Goal: Information Seeking & Learning: Check status

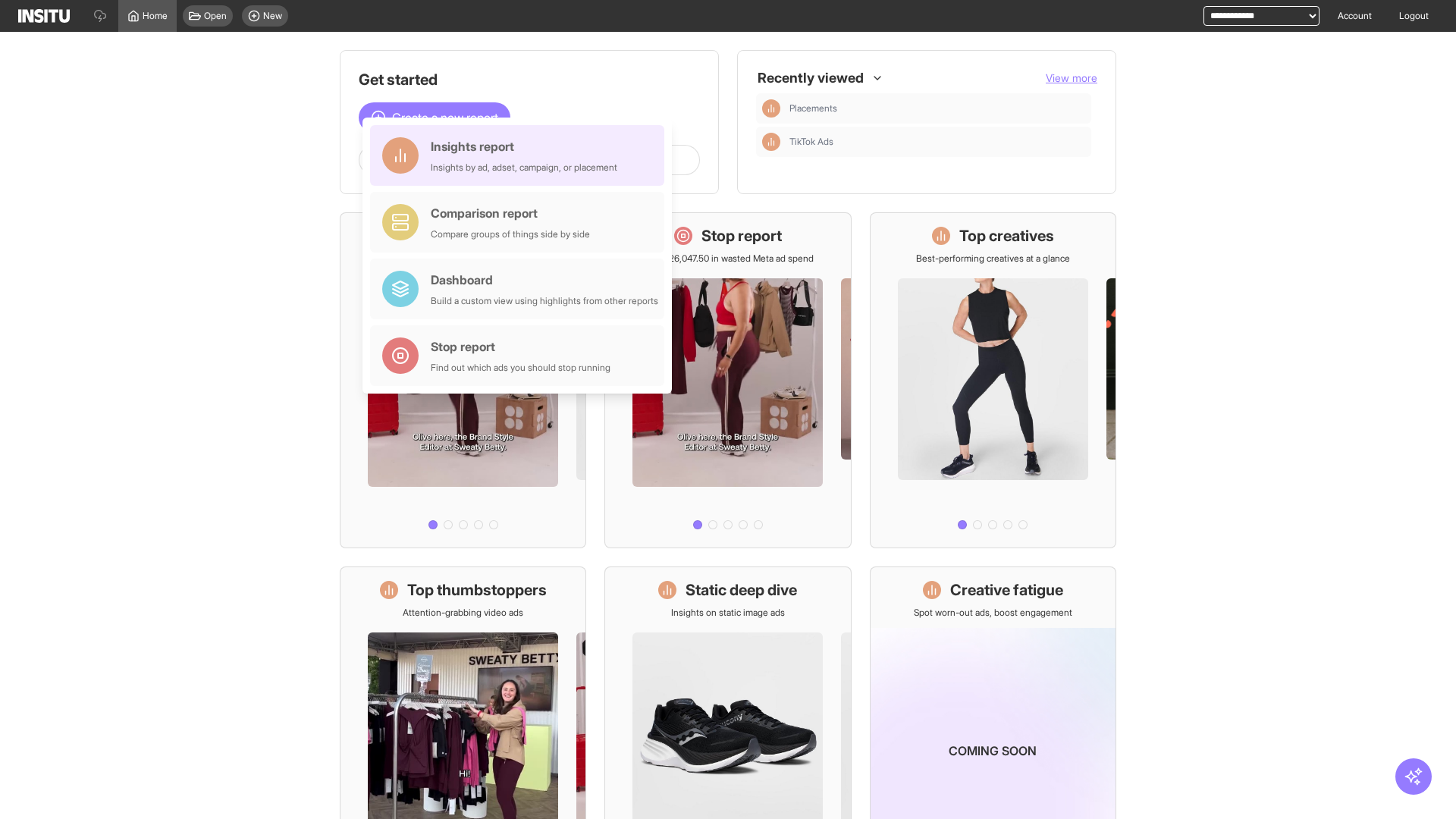
click at [521, 155] on div "Insights report Insights by ad, adset, campaign, or placement" at bounding box center [524, 155] width 186 height 37
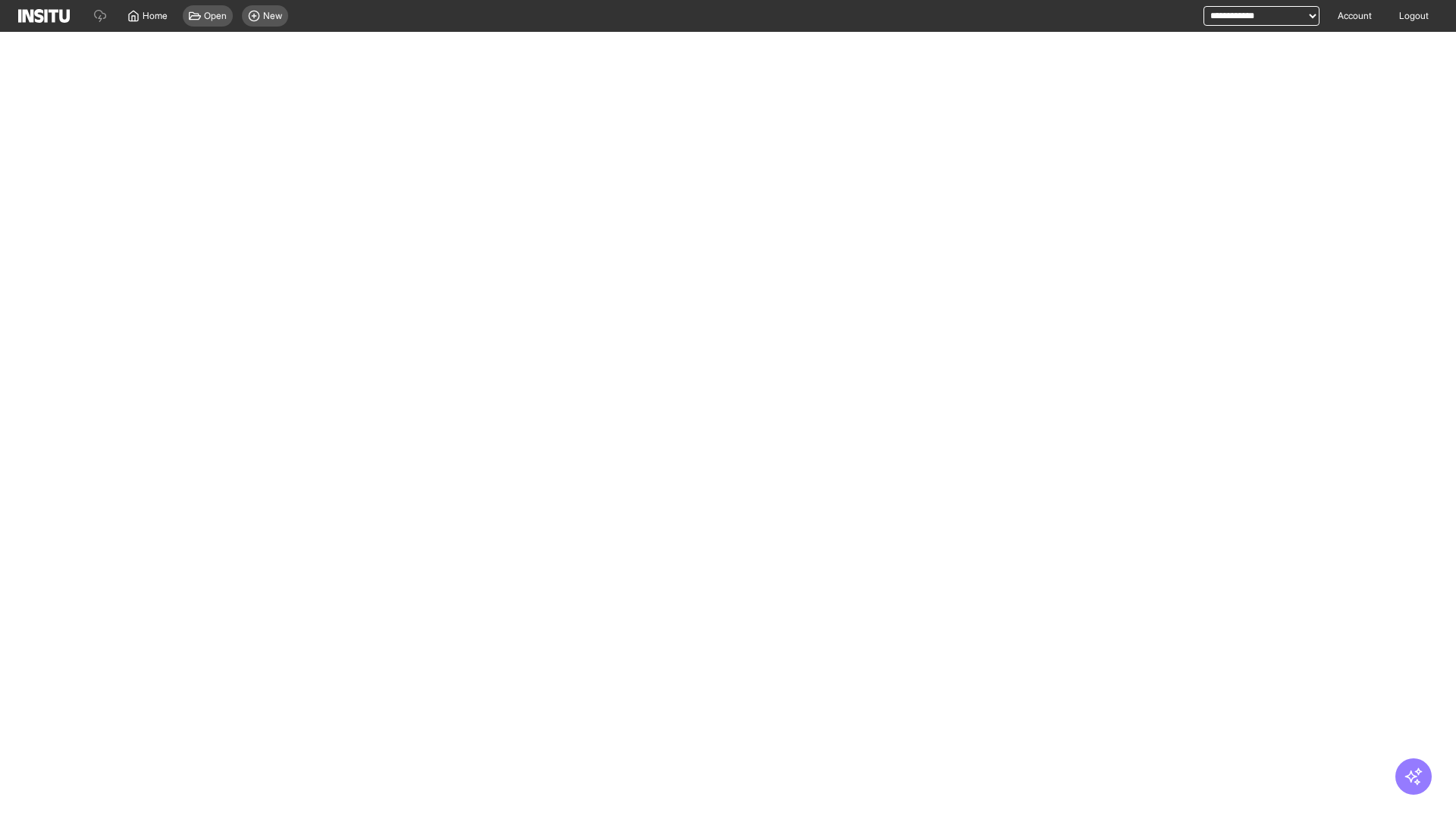
select select "**"
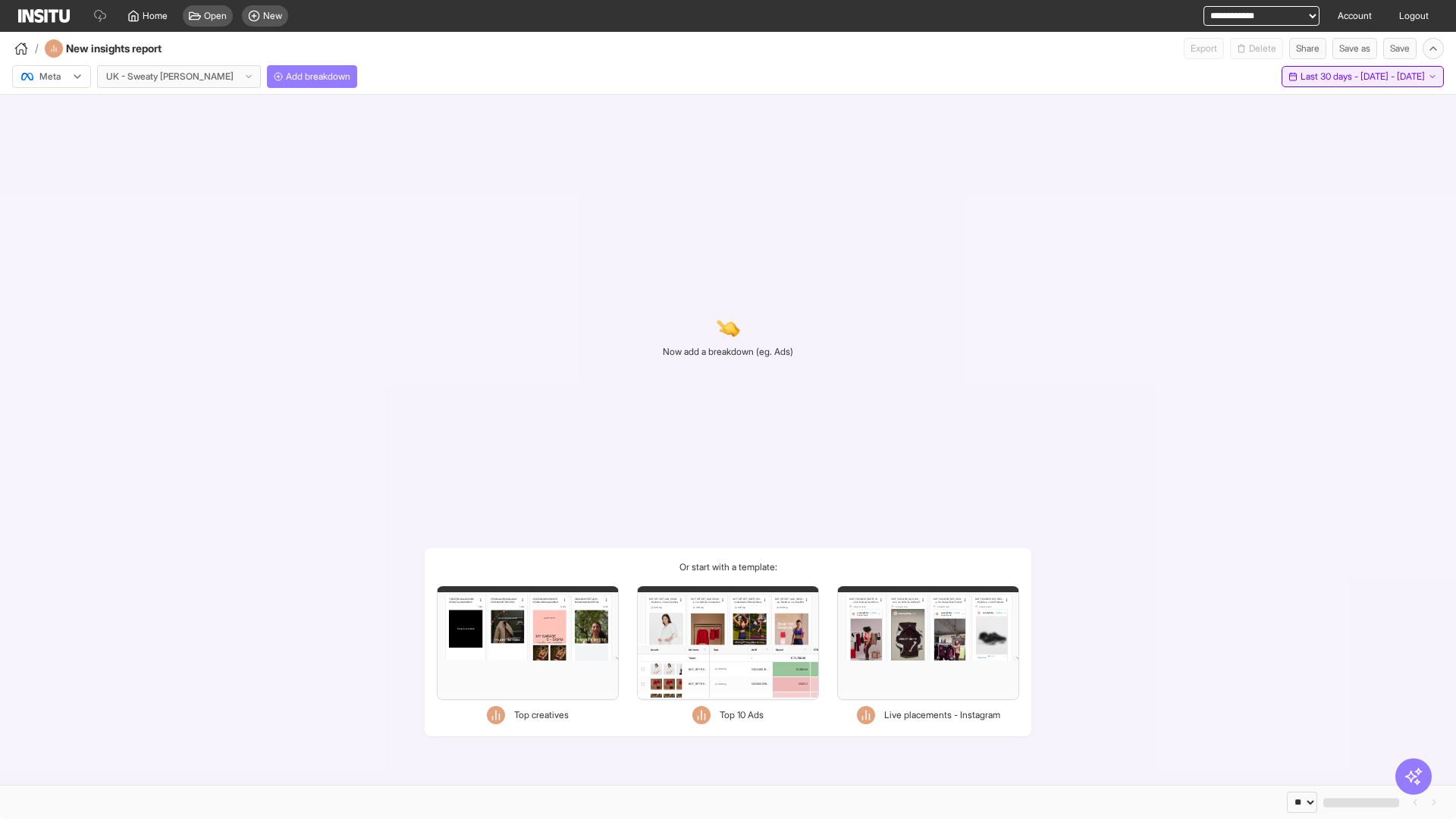
click at [1335, 76] on span "Last 30 days - [DATE] - [DATE]" at bounding box center [1363, 76] width 125 height 12
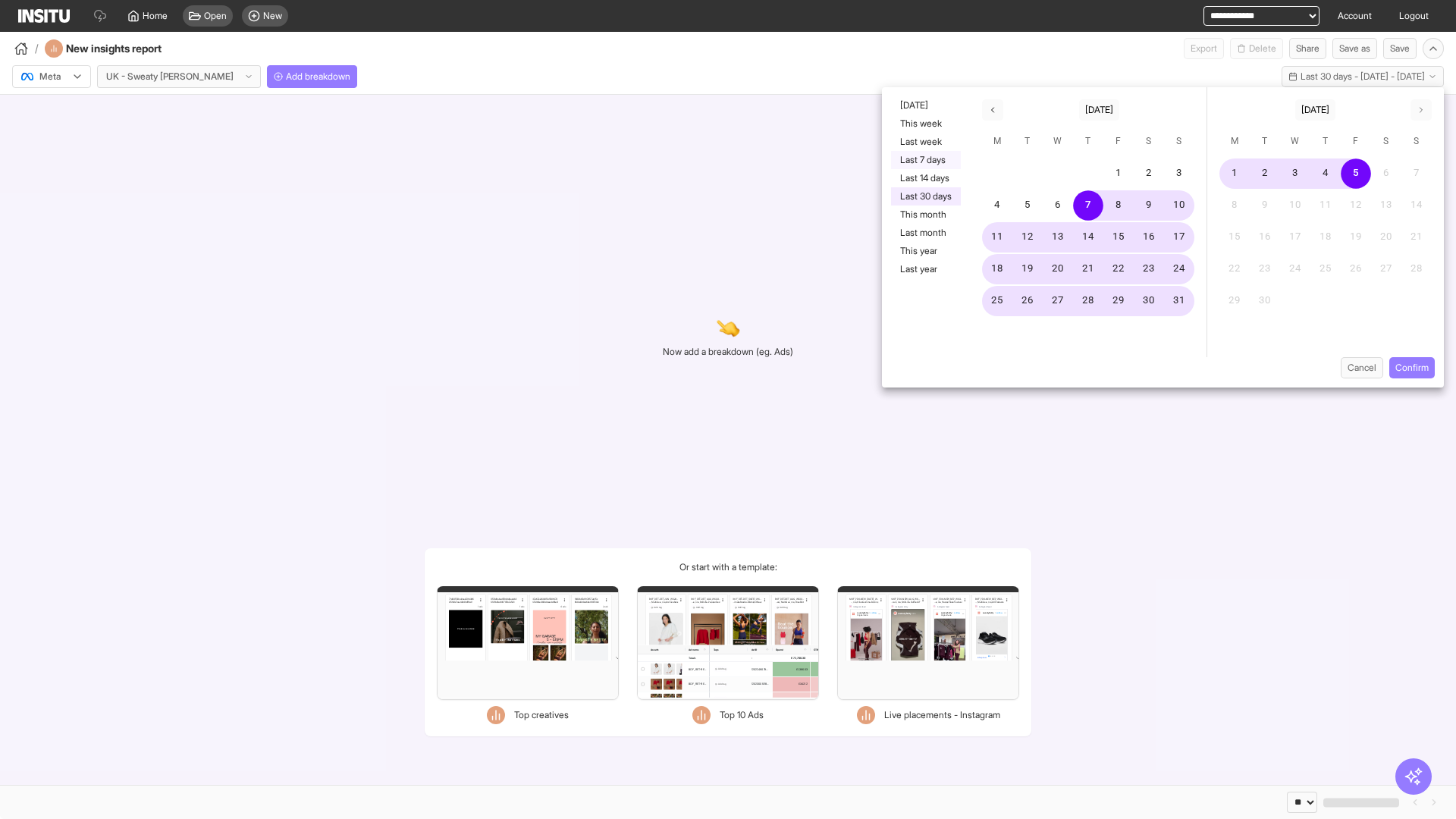
click at [925, 160] on button "Last 7 days" at bounding box center [926, 160] width 70 height 18
